Goal: Information Seeking & Learning: Check status

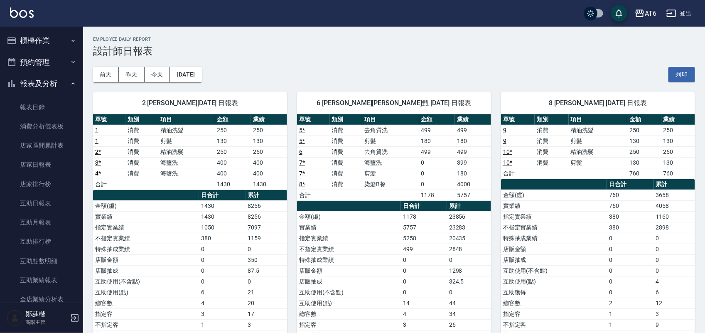
scroll to position [156, 0]
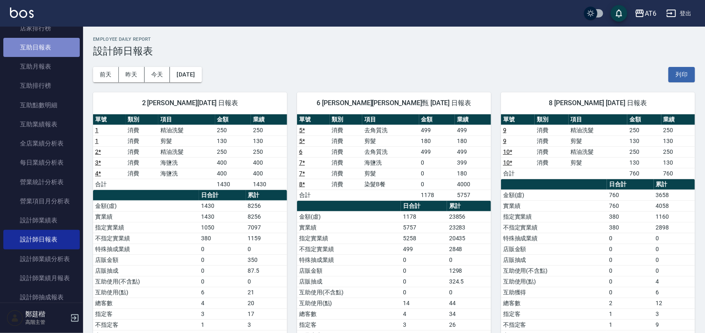
click at [44, 50] on link "互助日報表" at bounding box center [41, 47] width 76 height 19
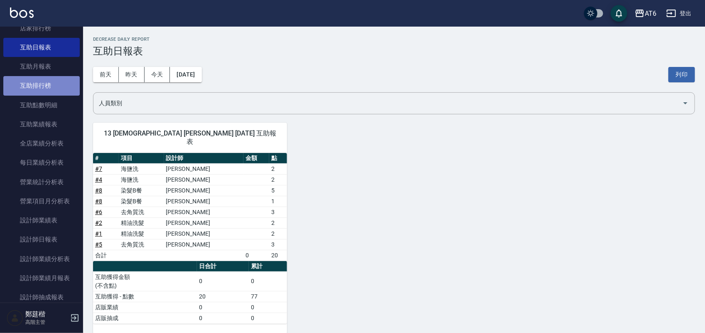
click at [53, 91] on link "互助排行榜" at bounding box center [41, 85] width 76 height 19
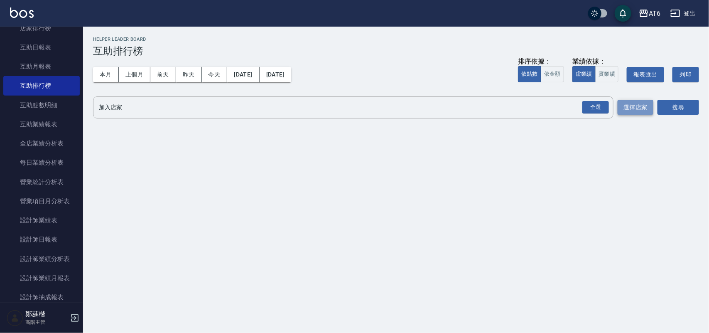
click at [641, 112] on button "選擇店家" at bounding box center [636, 107] width 36 height 15
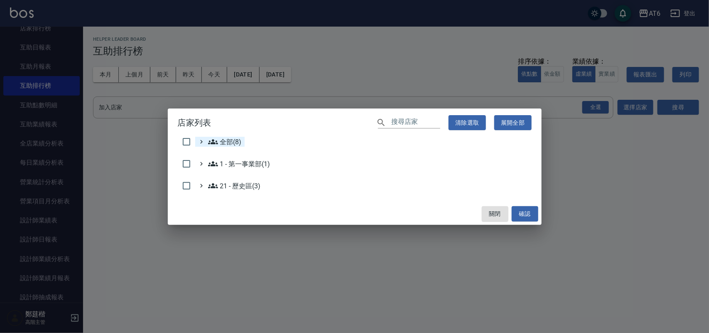
click at [199, 140] on icon at bounding box center [201, 141] width 7 height 7
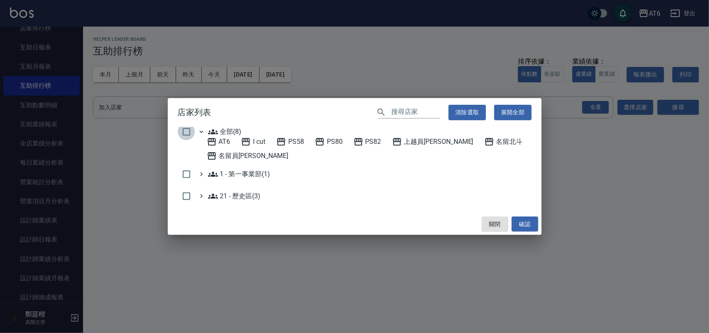
click at [180, 128] on input "checkbox" at bounding box center [186, 131] width 17 height 17
checkbox input "true"
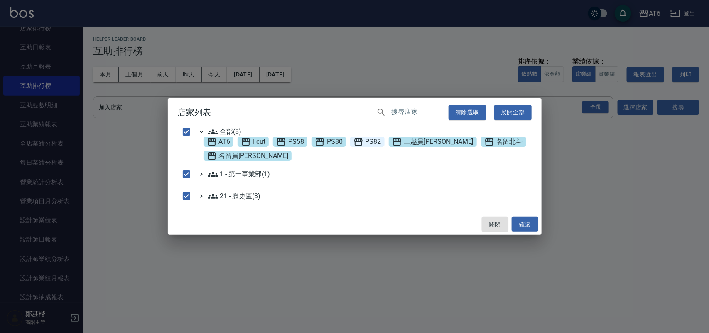
click at [367, 142] on span "PS82" at bounding box center [368, 142] width 28 height 10
checkbox input "true"
click at [371, 142] on span "PS82" at bounding box center [368, 142] width 28 height 10
checkbox input "false"
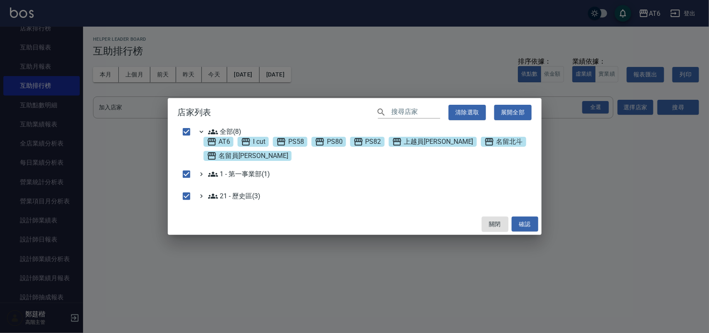
checkbox input "false"
click at [530, 220] on button "確認" at bounding box center [525, 223] width 27 height 15
checkbox input "false"
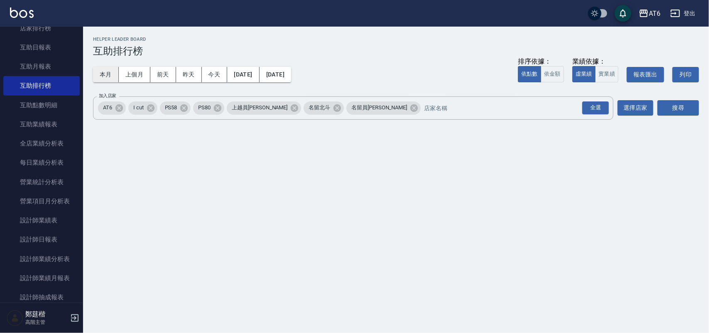
drag, startPoint x: 117, startPoint y: 73, endPoint x: 113, endPoint y: 73, distance: 4.6
click at [117, 73] on button "本月" at bounding box center [106, 74] width 26 height 15
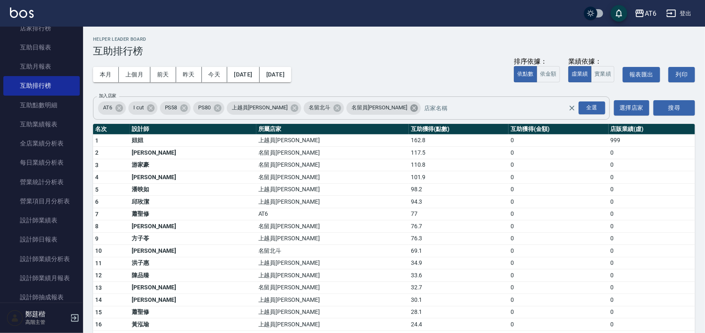
click at [410, 112] on icon at bounding box center [414, 107] width 9 height 9
click at [334, 107] on icon at bounding box center [337, 107] width 7 height 7
click at [291, 107] on icon at bounding box center [294, 107] width 7 height 7
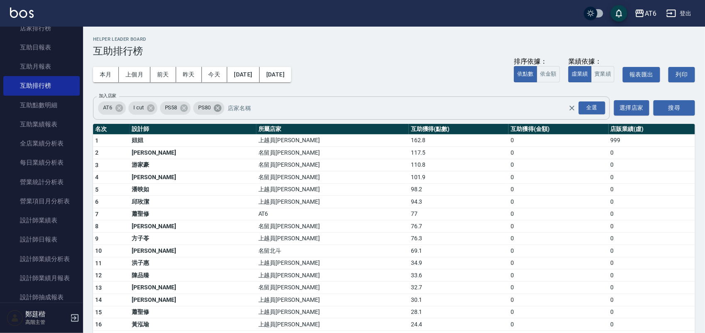
click at [221, 112] on icon at bounding box center [217, 107] width 9 height 9
click at [192, 110] on input "加入店家" at bounding box center [387, 108] width 391 height 15
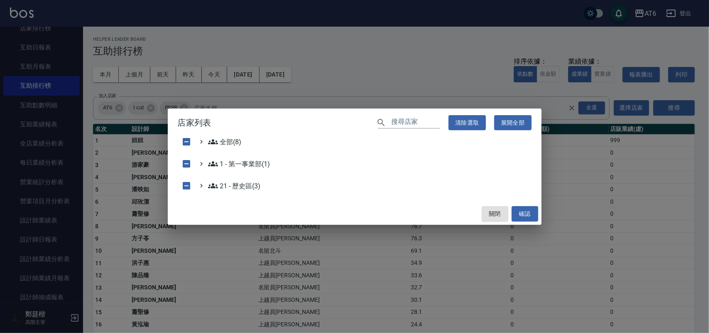
click at [192, 109] on h2 "店家列表 ​ 清除選取 展開全部" at bounding box center [355, 122] width 374 height 29
click at [329, 92] on div "店家列表 ​ 清除選取 展開全部 全部(8) 1 - 第一事業部(1) 21 - 歷史區(3) 關閉 確認" at bounding box center [354, 166] width 709 height 333
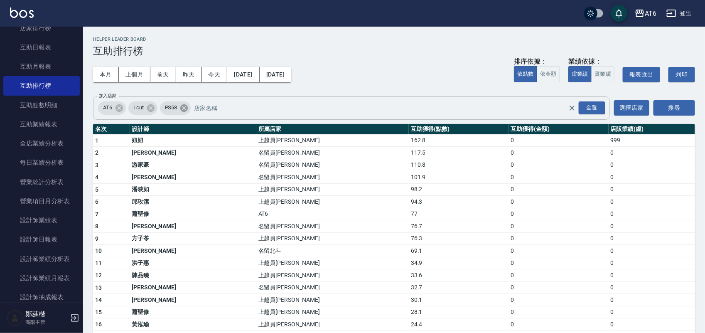
click at [186, 110] on icon at bounding box center [183, 107] width 7 height 7
click at [154, 109] on icon at bounding box center [150, 107] width 7 height 7
click at [121, 104] on icon at bounding box center [119, 107] width 7 height 7
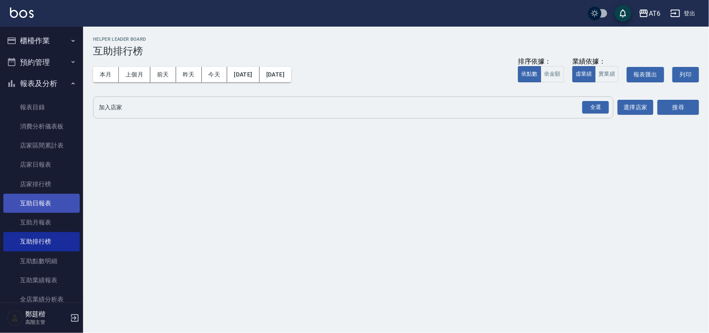
click at [53, 200] on link "互助日報表" at bounding box center [41, 203] width 76 height 19
